Goal: Information Seeking & Learning: Learn about a topic

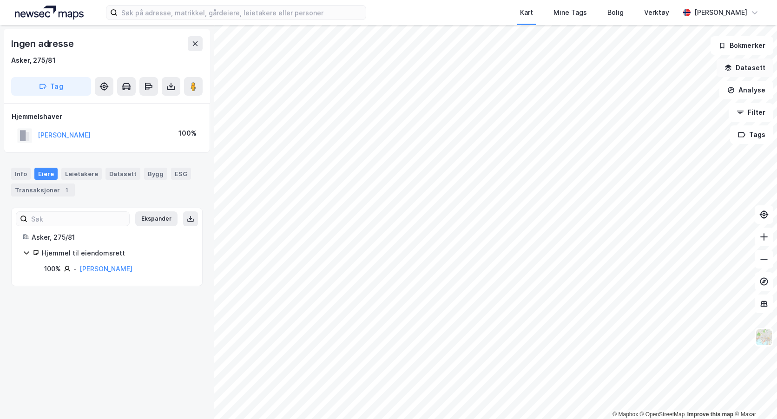
click at [740, 68] on button "Datasett" at bounding box center [744, 68] width 57 height 19
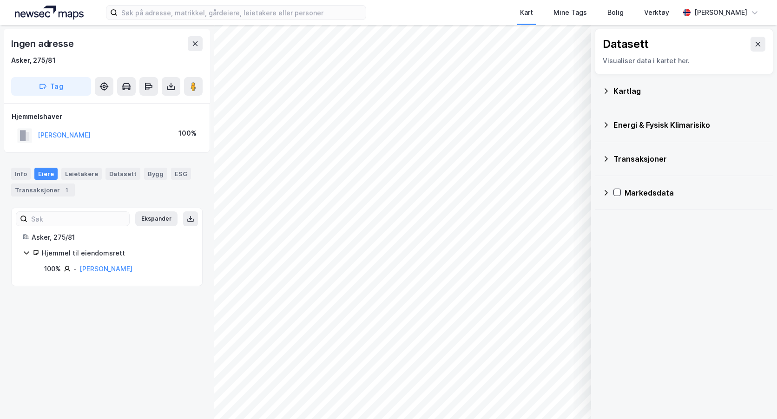
click at [607, 88] on icon at bounding box center [605, 90] width 7 height 7
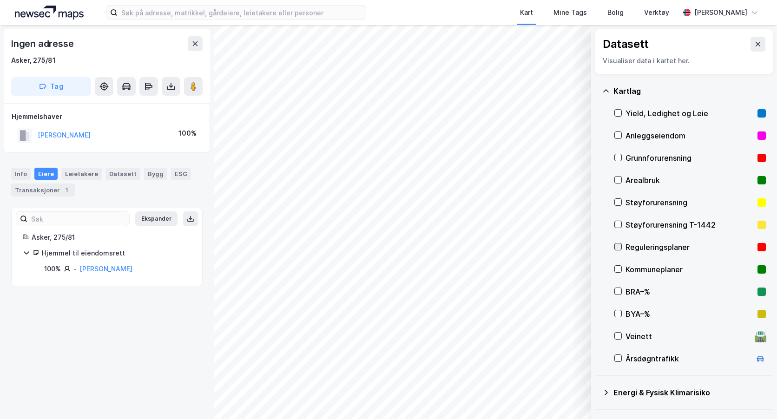
click at [620, 248] on icon at bounding box center [618, 246] width 7 height 7
click at [754, 42] on icon at bounding box center [757, 43] width 7 height 7
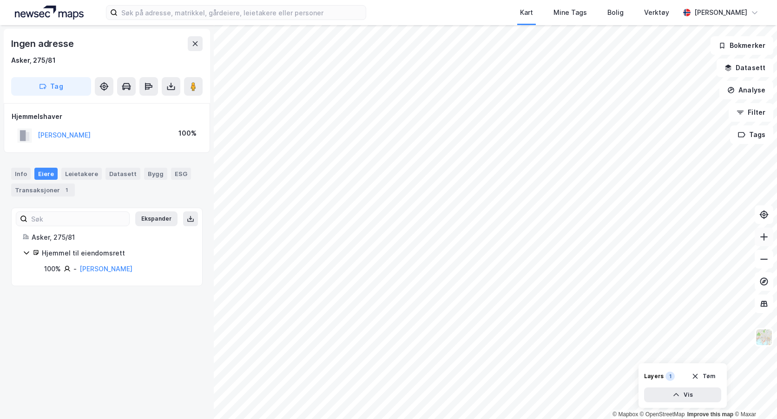
click at [767, 238] on icon at bounding box center [763, 236] width 9 height 9
click at [576, 17] on div "Kart Mine Tags Bolig Verktøy [PERSON_NAME] © Mapbox © OpenStreetMap Improve thi…" at bounding box center [388, 209] width 777 height 419
click at [592, 20] on div "Kart Mine Tags Bolig Verktøy [PERSON_NAME] © Mapbox © OpenStreetMap Improve thi…" at bounding box center [388, 209] width 777 height 419
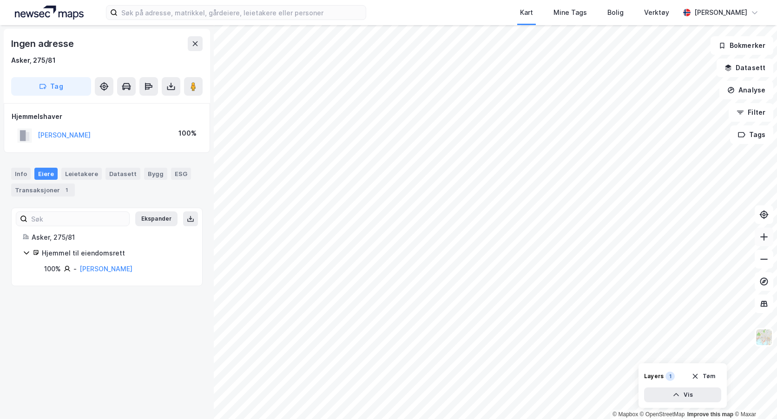
click at [765, 237] on icon at bounding box center [763, 236] width 9 height 9
click at [750, 67] on button "Datasett" at bounding box center [744, 68] width 57 height 19
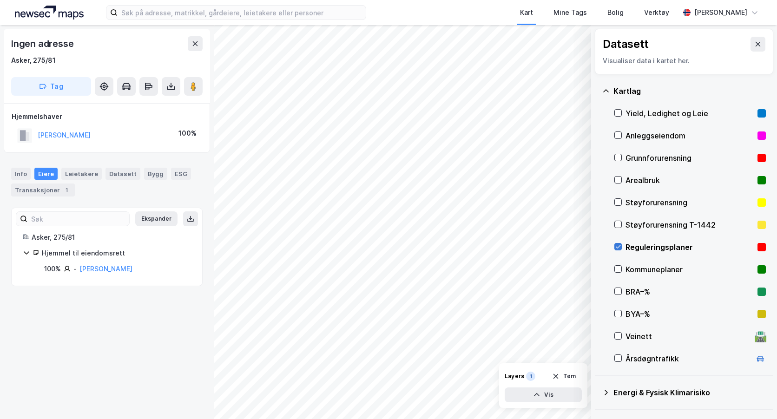
click at [618, 250] on icon at bounding box center [618, 246] width 7 height 7
click at [754, 46] on icon at bounding box center [757, 43] width 7 height 7
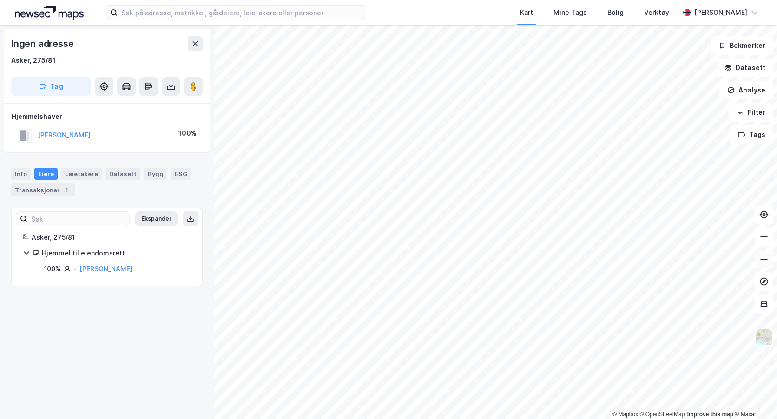
click at [767, 255] on icon at bounding box center [763, 259] width 9 height 9
click at [40, 323] on div "Ingen adresse Asker, 275/81 Tag Hjemmelshaver [PERSON_NAME] 100% Info Eiere Lei…" at bounding box center [107, 222] width 214 height 394
